Goal: Check status: Check status

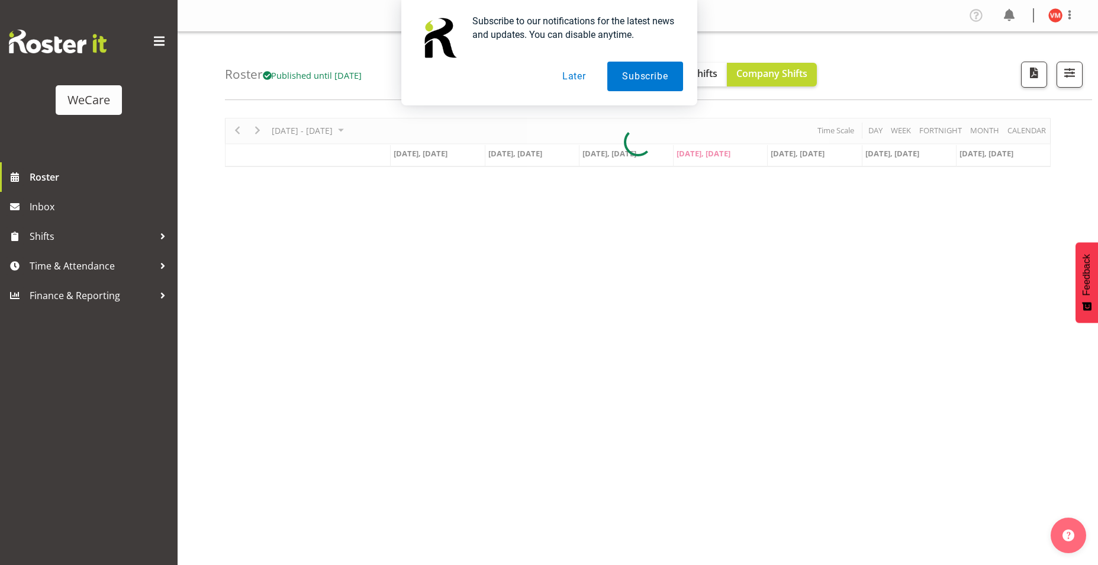
click at [576, 80] on button "Later" at bounding box center [573, 77] width 53 height 30
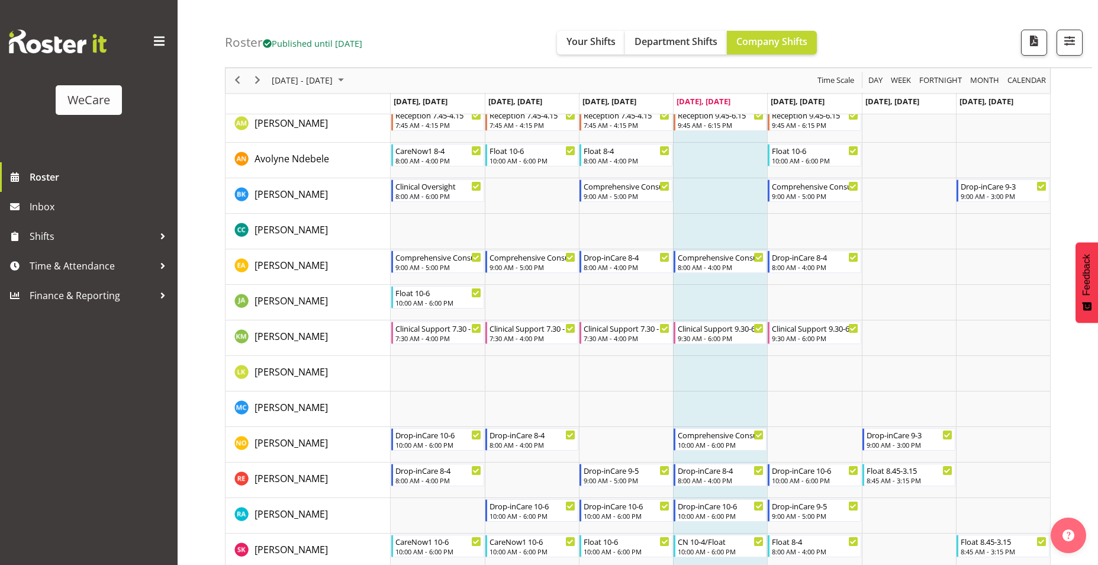
scroll to position [651, 0]
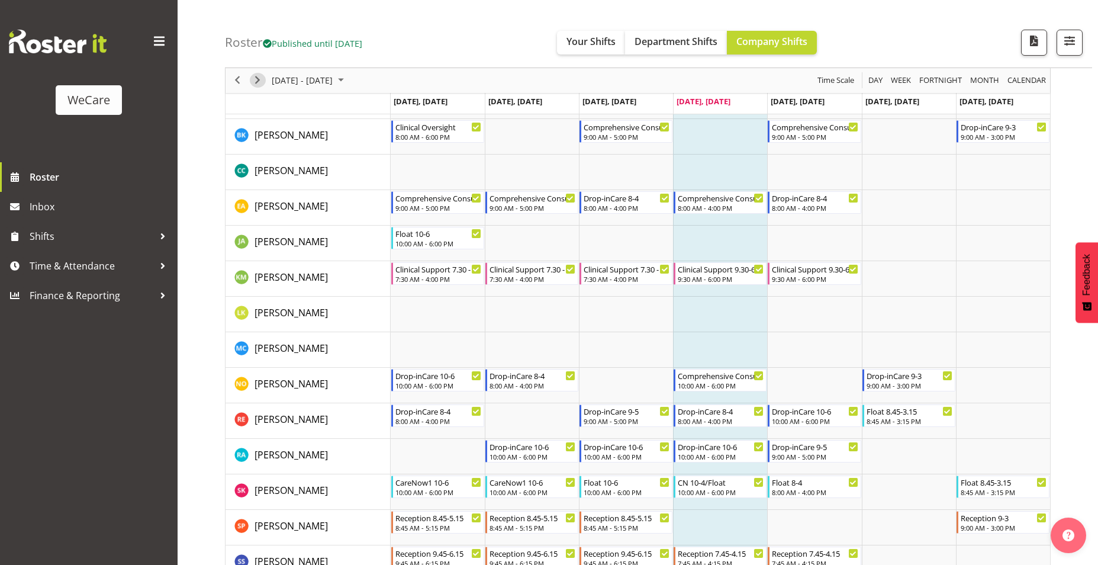
click at [255, 77] on span "Next" at bounding box center [257, 80] width 14 height 15
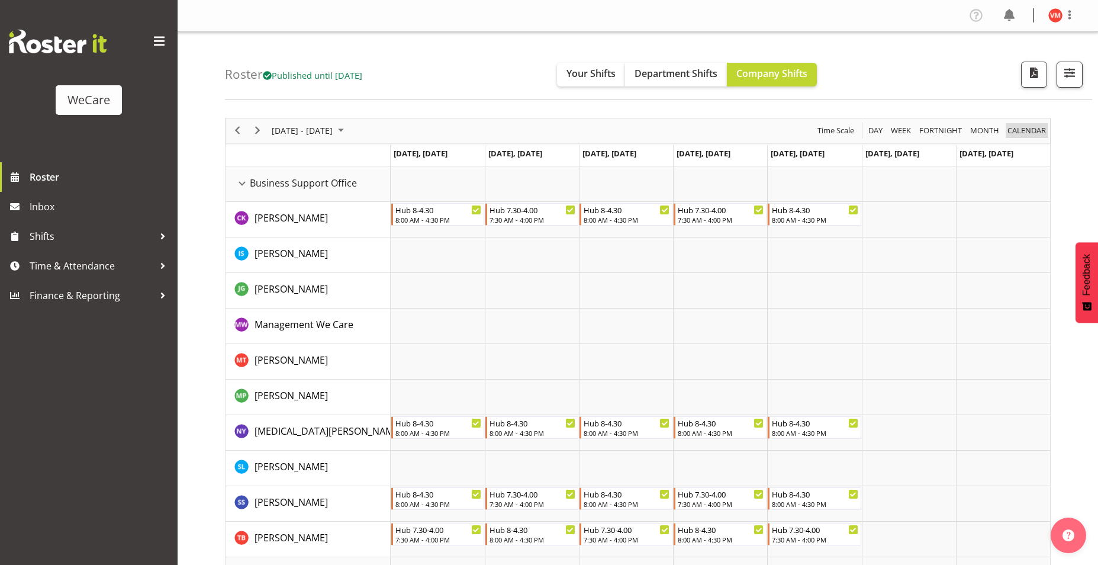
click at [1020, 133] on span "calendar" at bounding box center [1026, 130] width 41 height 15
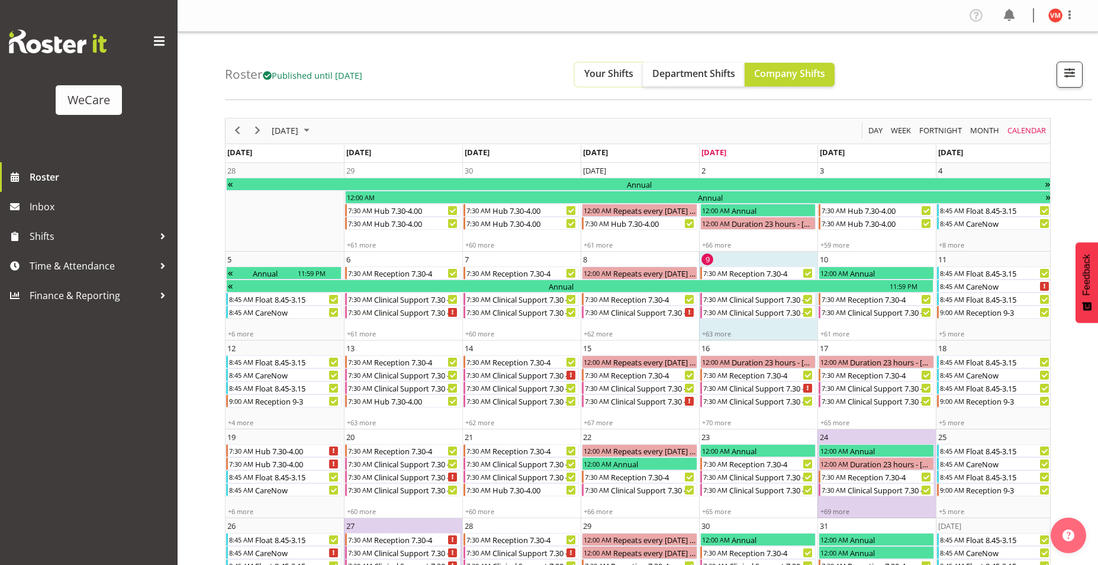
click at [616, 73] on span "Your Shifts" at bounding box center [608, 73] width 49 height 13
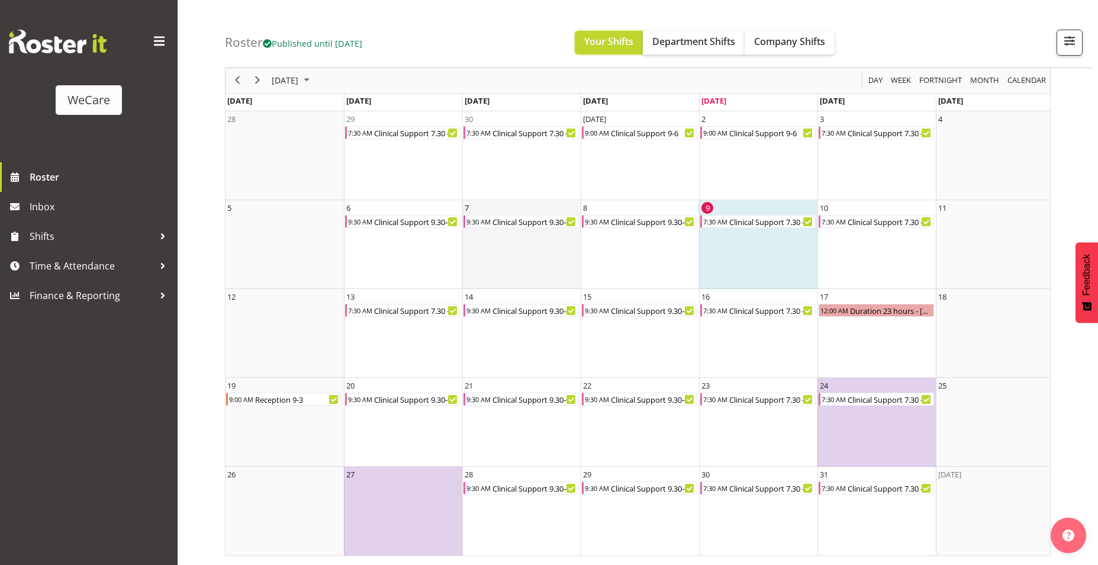
scroll to position [60, 0]
click at [260, 82] on span "Next" at bounding box center [257, 80] width 14 height 15
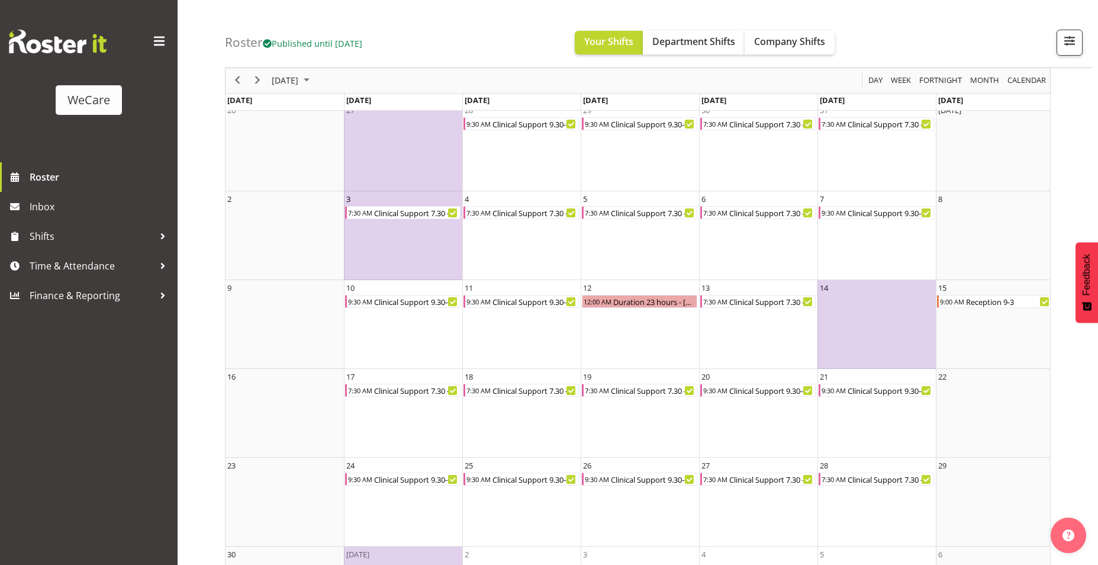
click at [373, 238] on td "3 7:30 AM Clinical Support 7.30 - 4" at bounding box center [403, 235] width 118 height 89
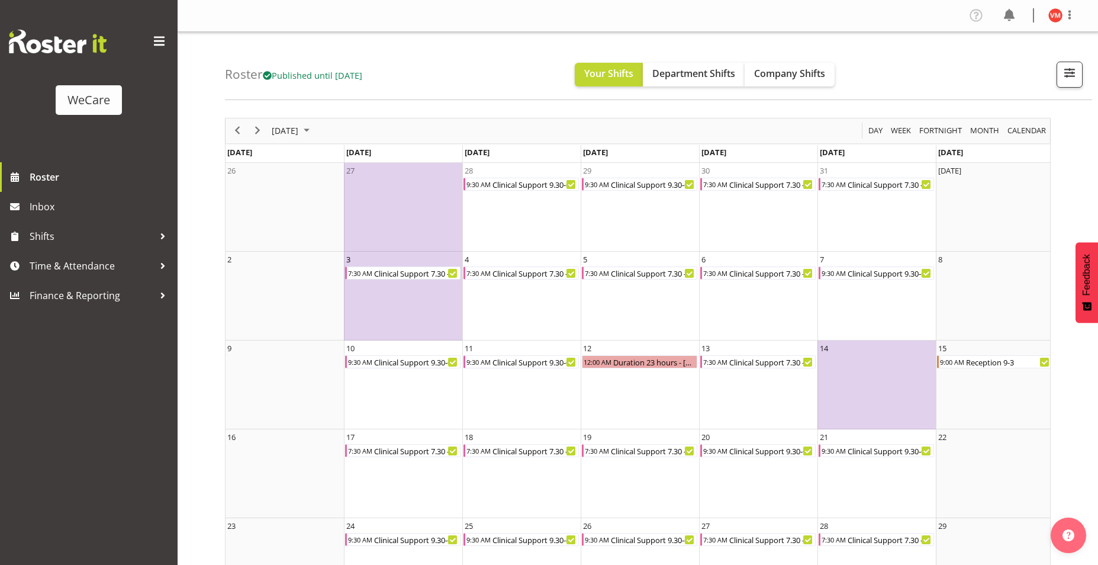
click at [360, 310] on td "3 7:30 AM Clinical Support 7.30 - 4" at bounding box center [403, 296] width 118 height 89
click at [257, 134] on span "Next" at bounding box center [257, 130] width 14 height 15
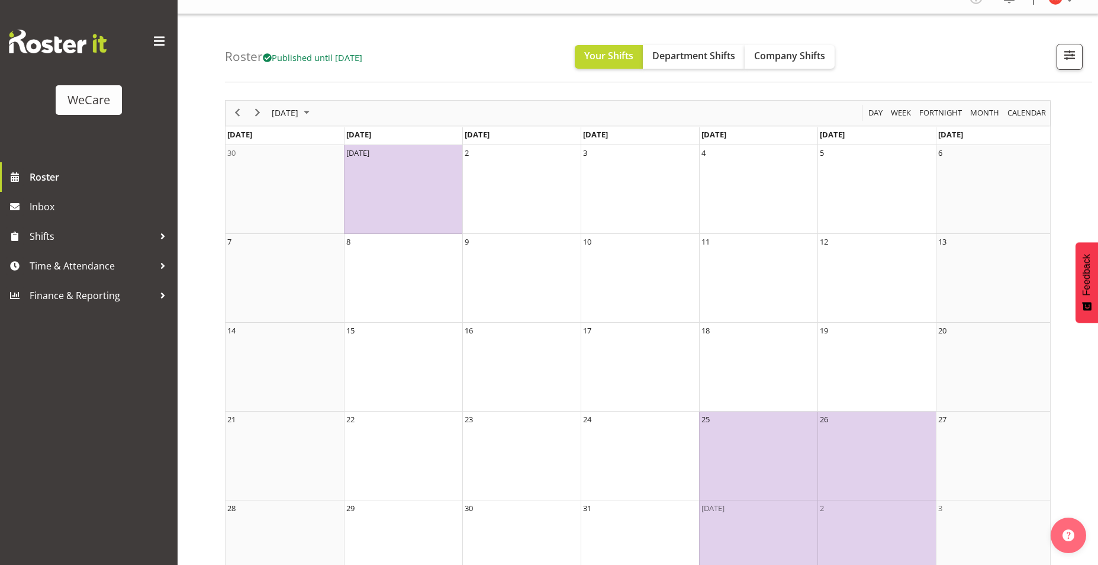
scroll to position [17, 0]
